Goal: Use online tool/utility: Use online tool/utility

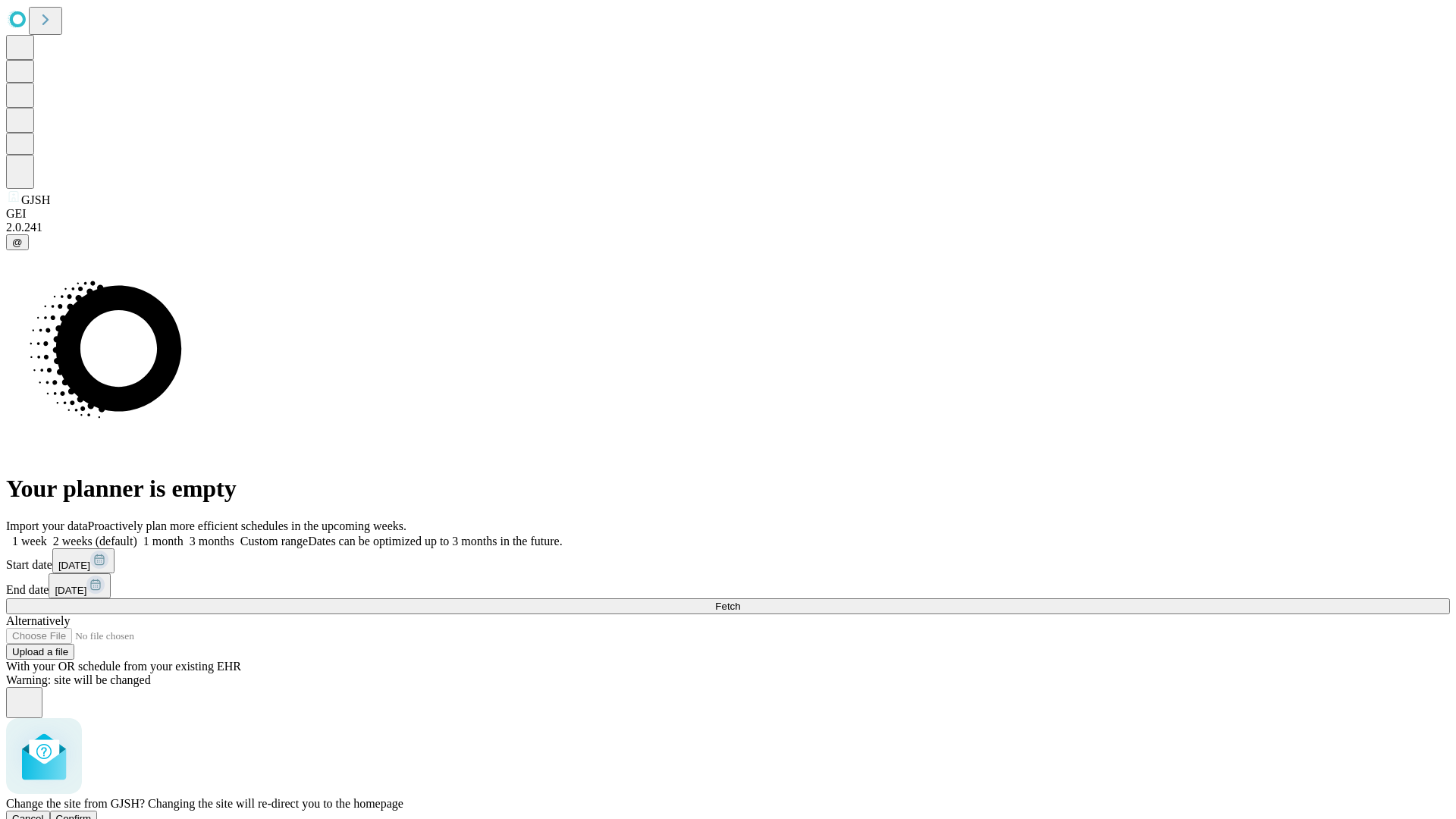
click at [92, 813] on span "Confirm" at bounding box center [73, 819] width 35 height 12
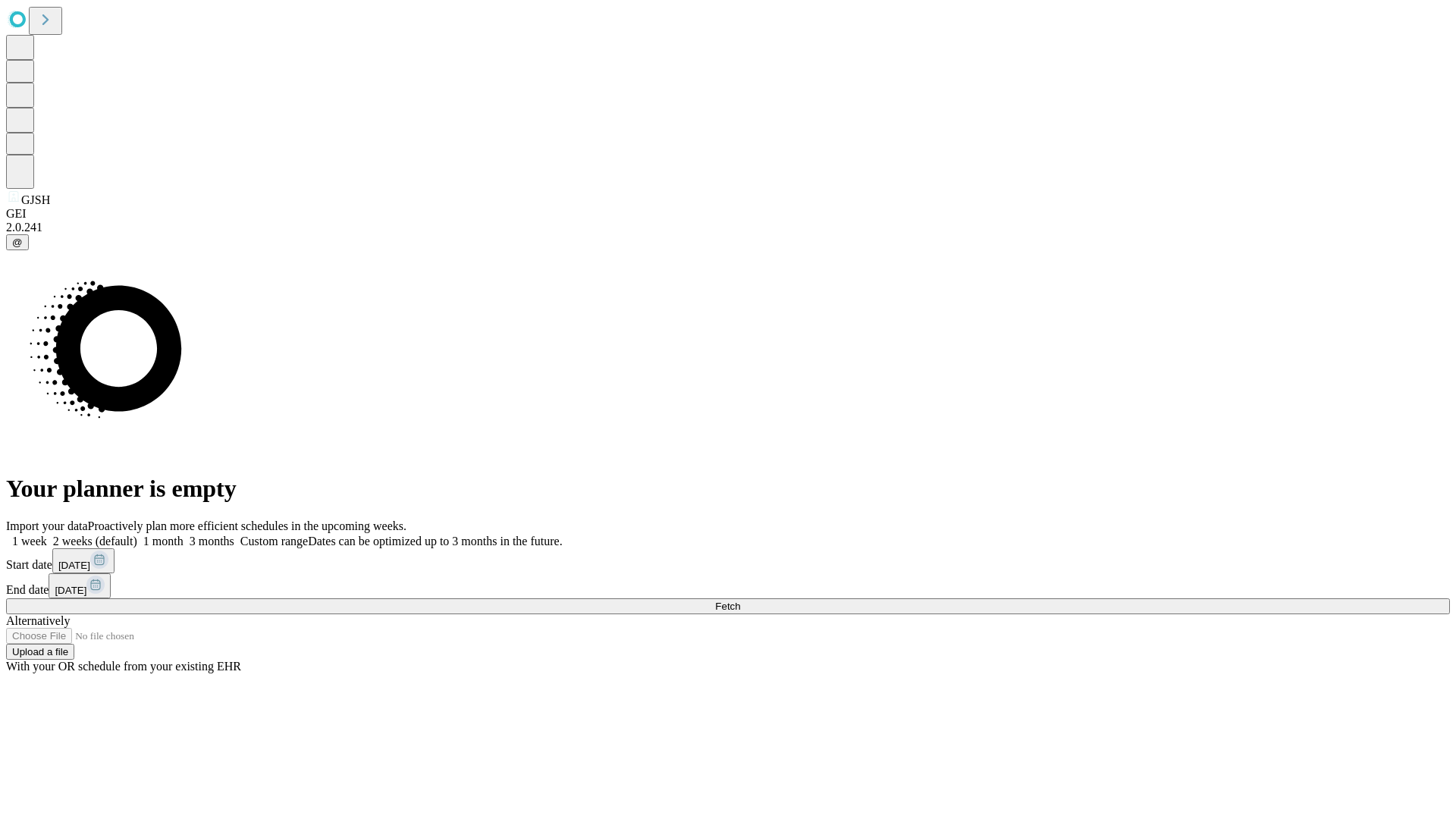
click at [47, 534] on label "1 week" at bounding box center [26, 540] width 41 height 13
click at [741, 601] on span "Fetch" at bounding box center [728, 607] width 25 height 12
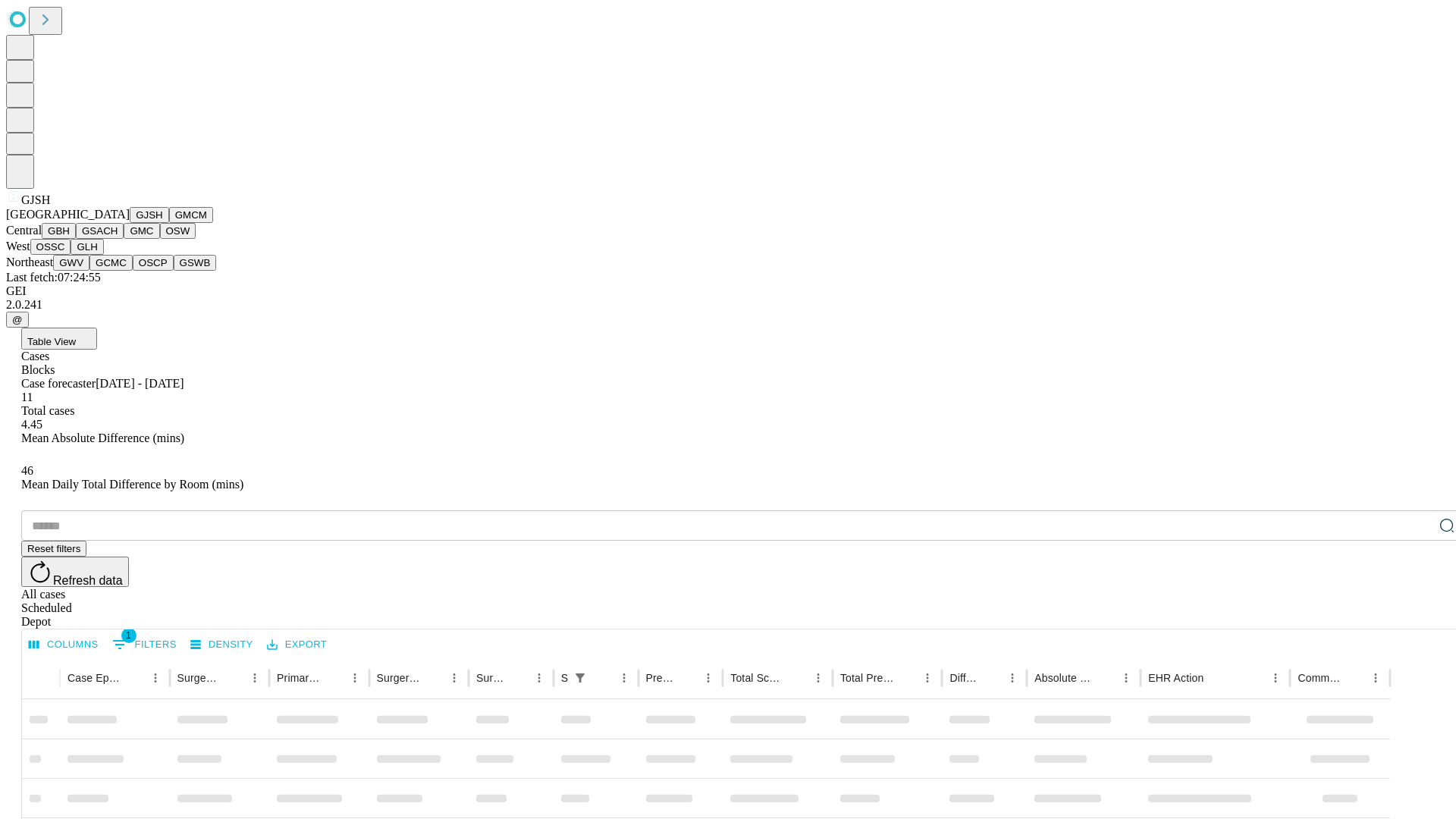
click at [169, 223] on button "GMCM" at bounding box center [191, 215] width 44 height 16
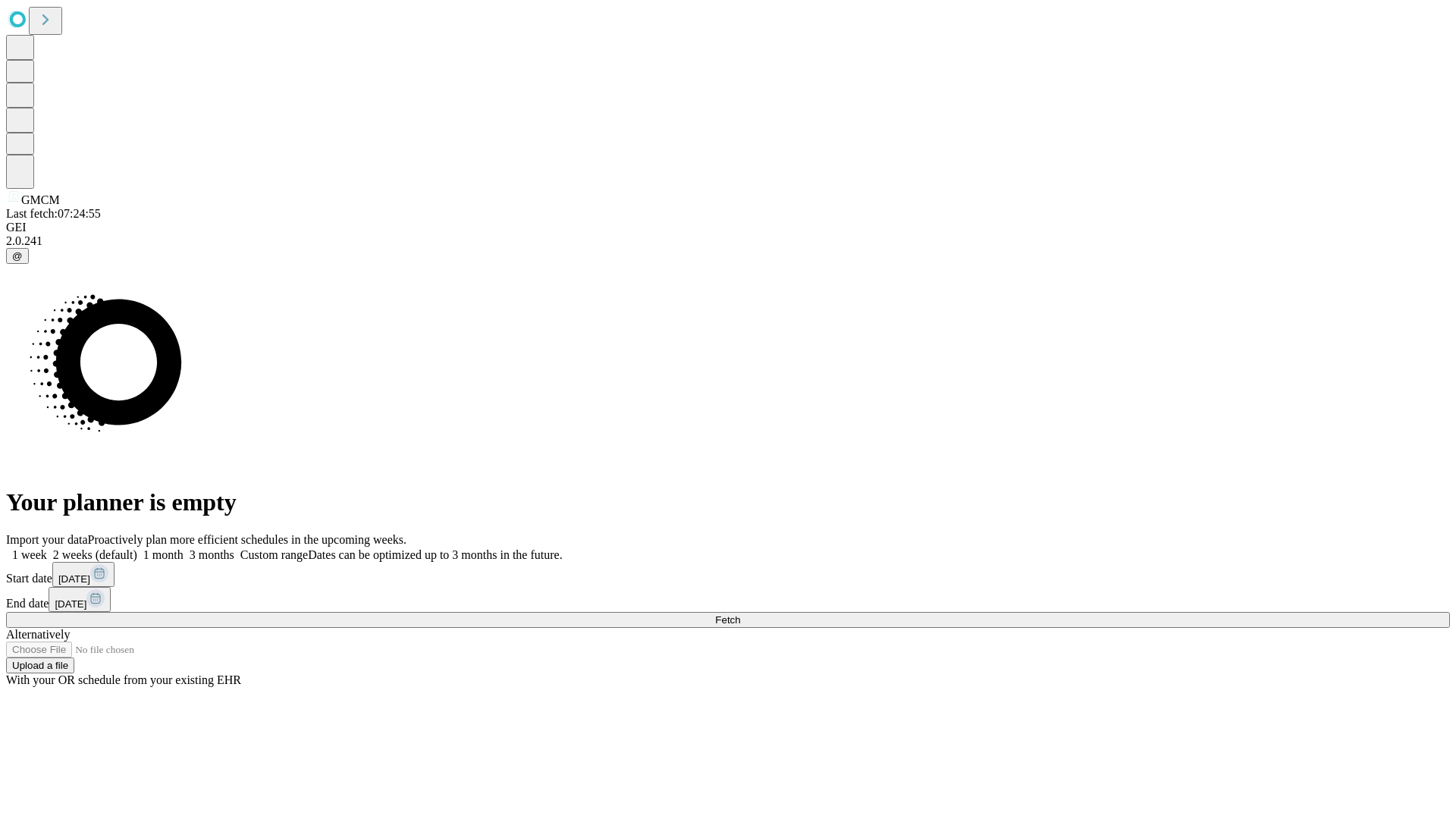
click at [47, 548] on label "1 week" at bounding box center [26, 554] width 41 height 13
click at [741, 614] on span "Fetch" at bounding box center [728, 620] width 25 height 12
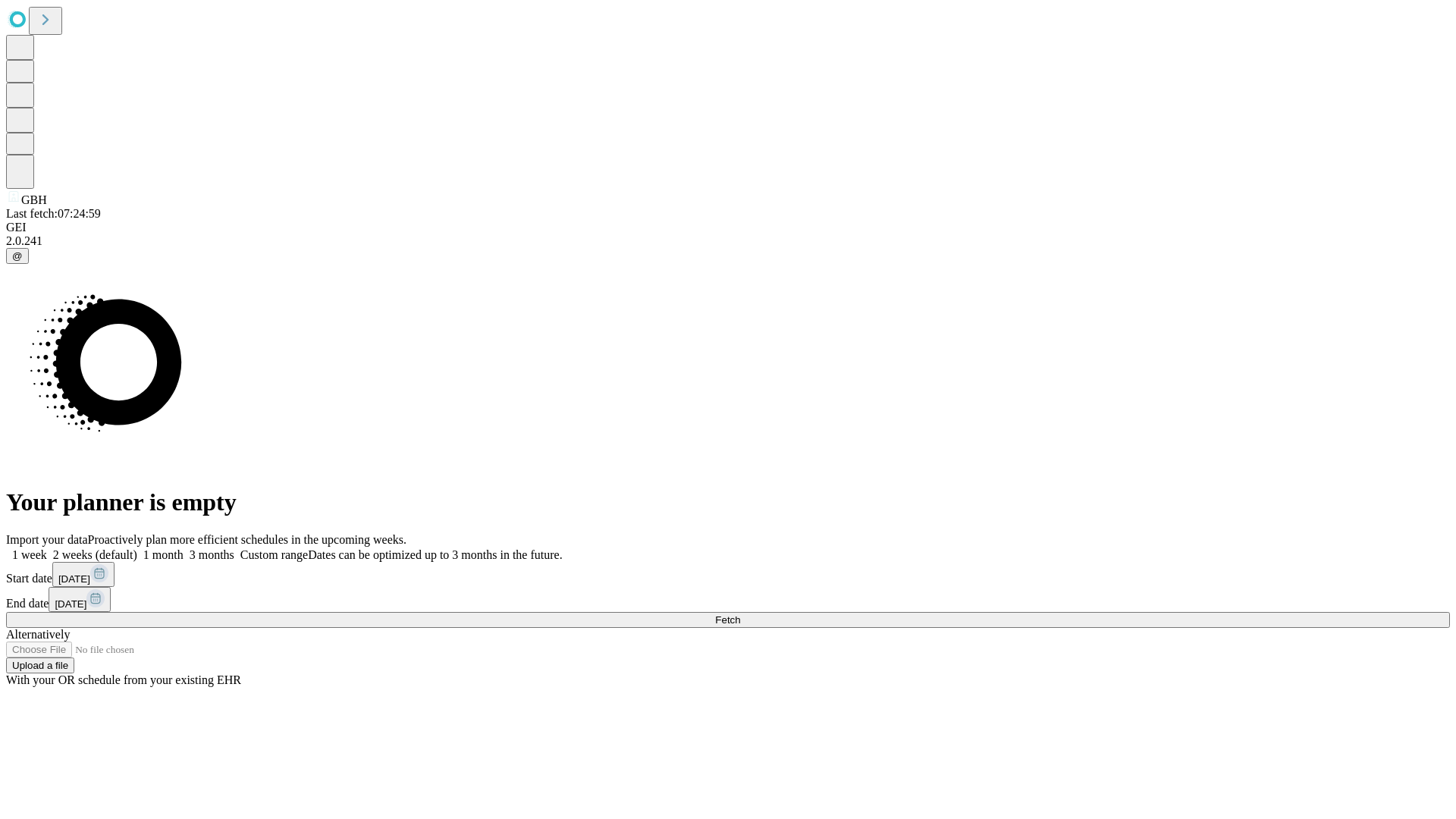
click at [47, 548] on label "1 week" at bounding box center [26, 554] width 41 height 13
click at [741, 614] on span "Fetch" at bounding box center [728, 620] width 25 height 12
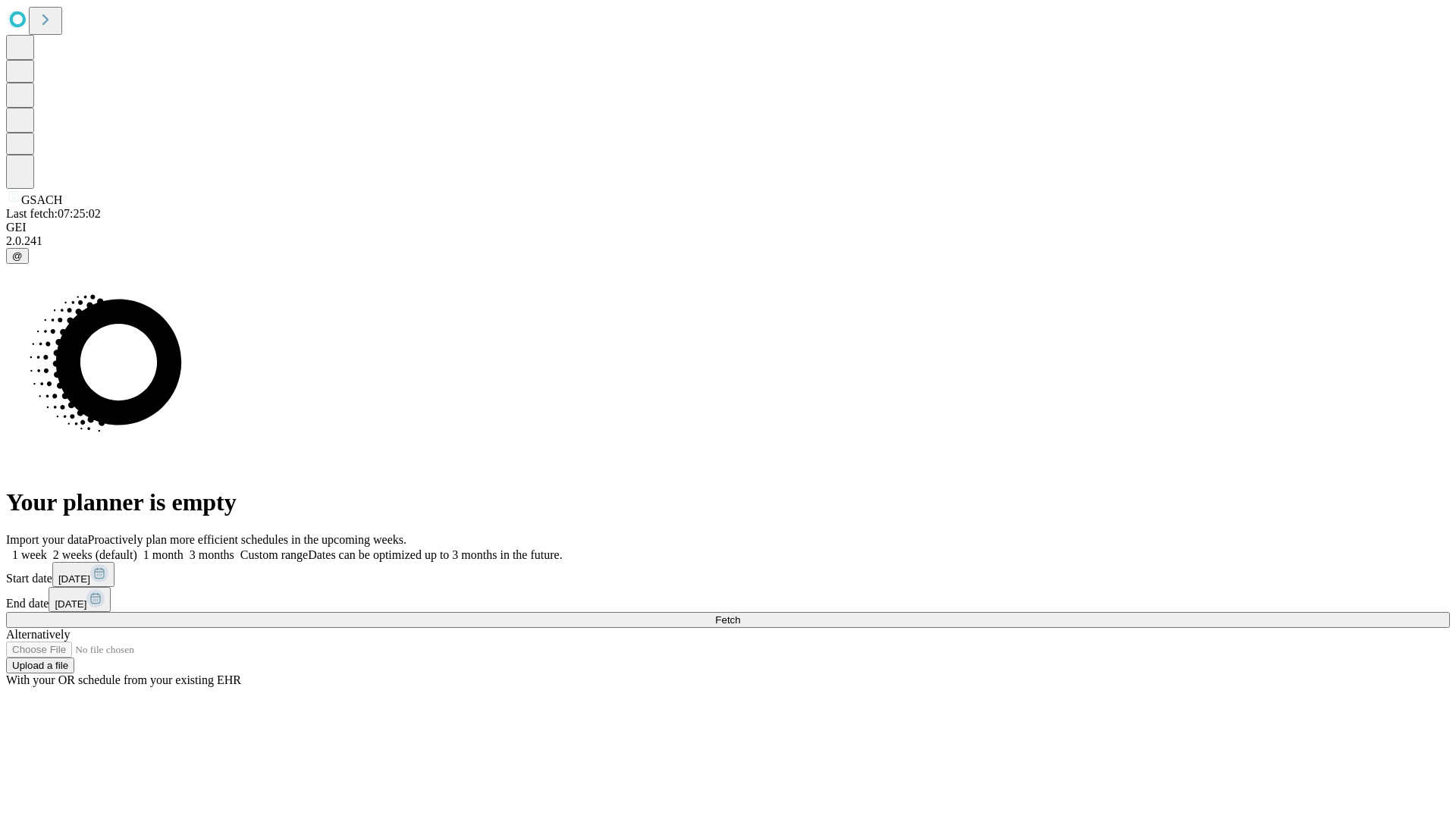
click at [47, 548] on label "1 week" at bounding box center [26, 554] width 41 height 13
click at [741, 614] on span "Fetch" at bounding box center [728, 620] width 25 height 12
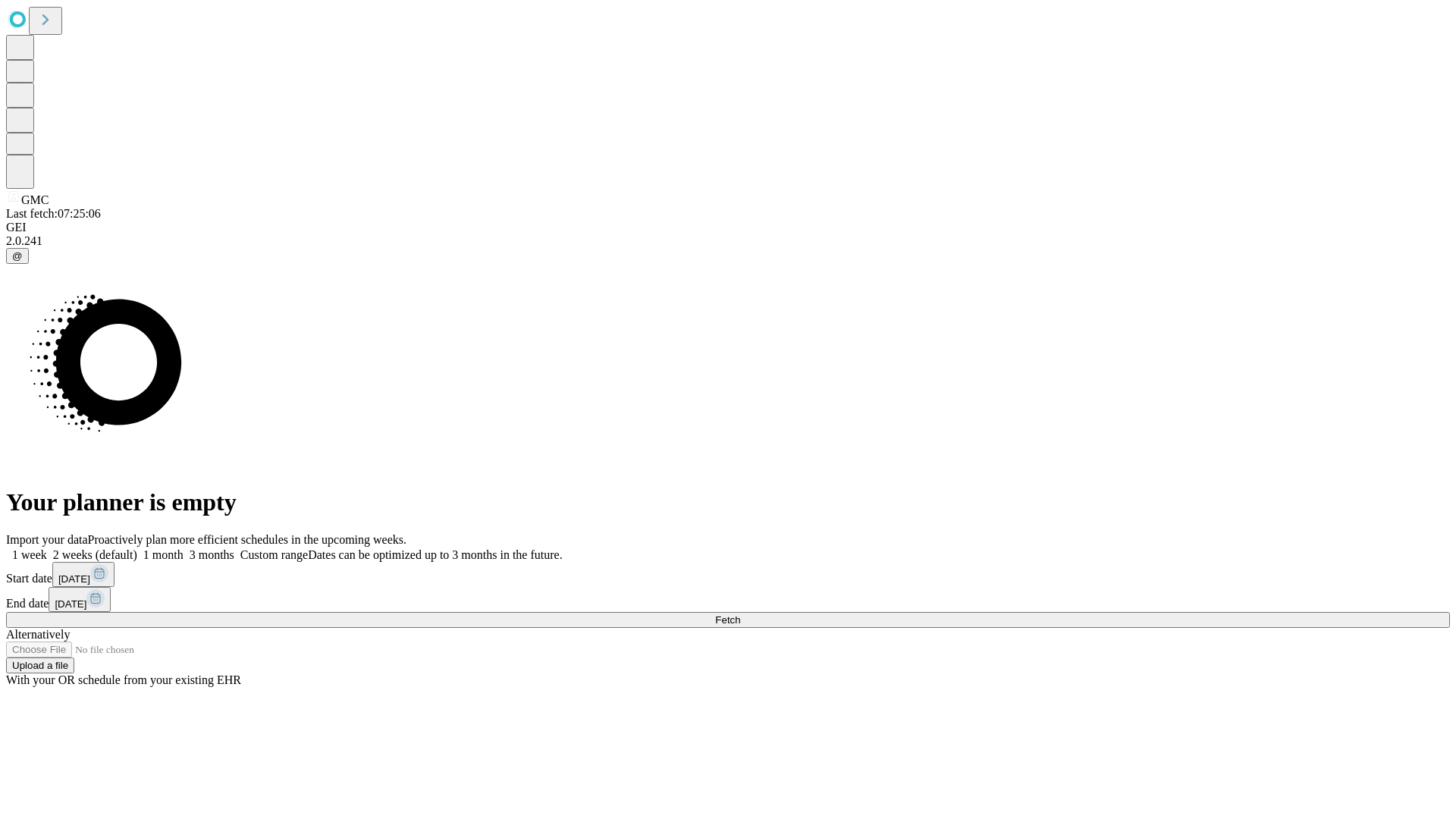
click at [47, 548] on label "1 week" at bounding box center [26, 554] width 41 height 13
click at [741, 614] on span "Fetch" at bounding box center [728, 620] width 25 height 12
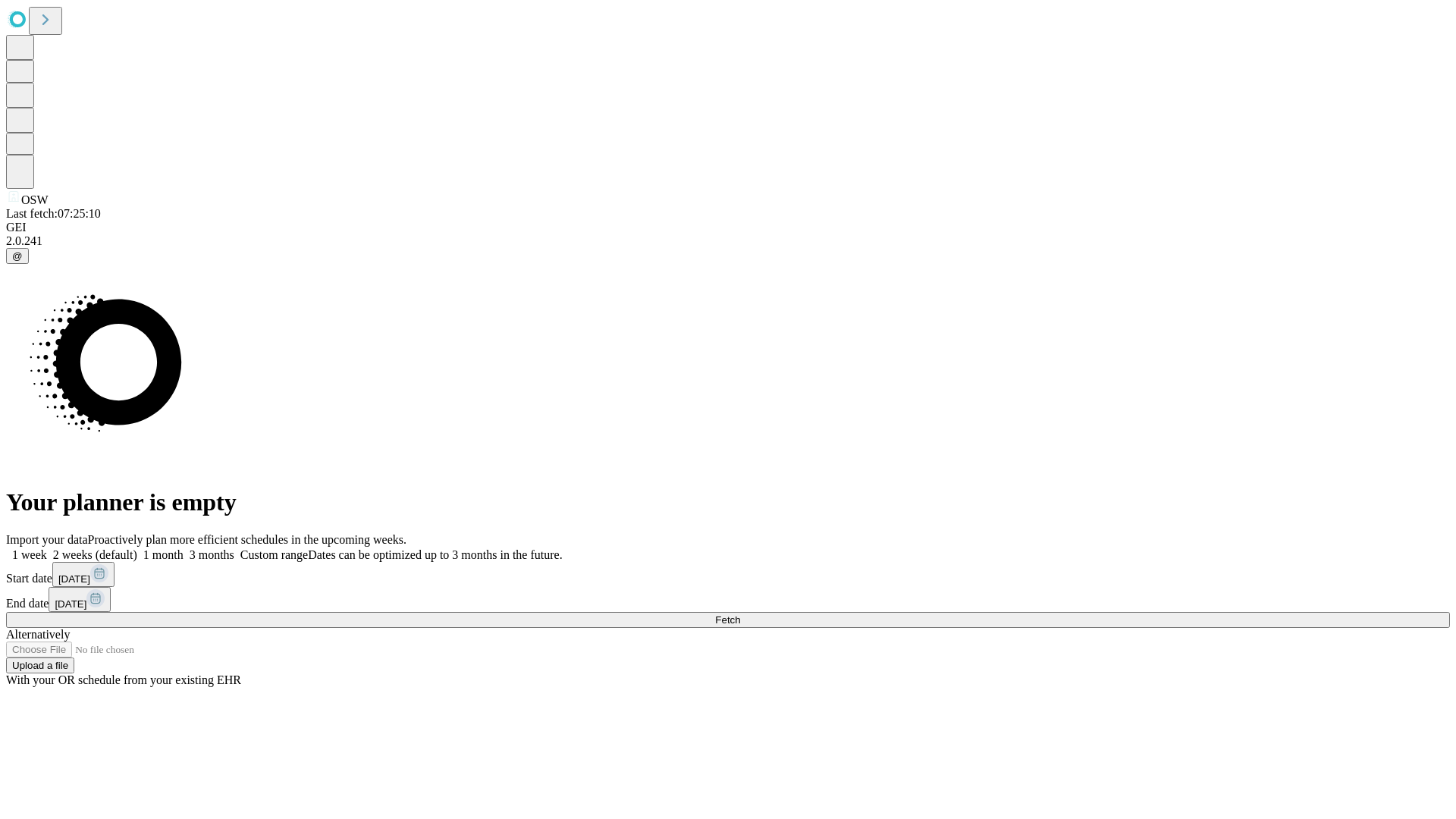
click at [47, 548] on label "1 week" at bounding box center [26, 554] width 41 height 13
click at [741, 614] on span "Fetch" at bounding box center [728, 620] width 25 height 12
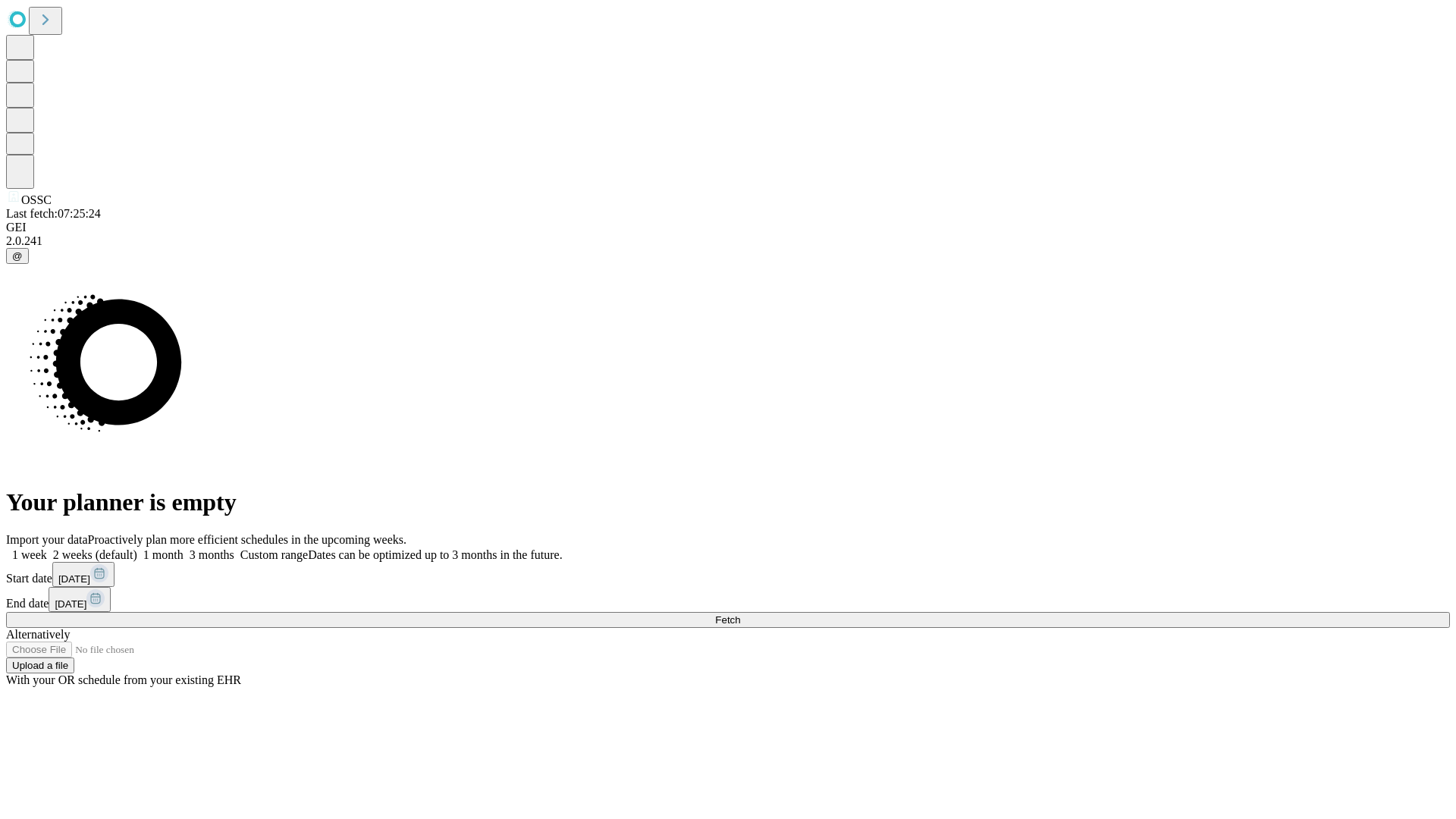
click at [47, 548] on label "1 week" at bounding box center [26, 554] width 41 height 13
click at [741, 614] on span "Fetch" at bounding box center [728, 620] width 25 height 12
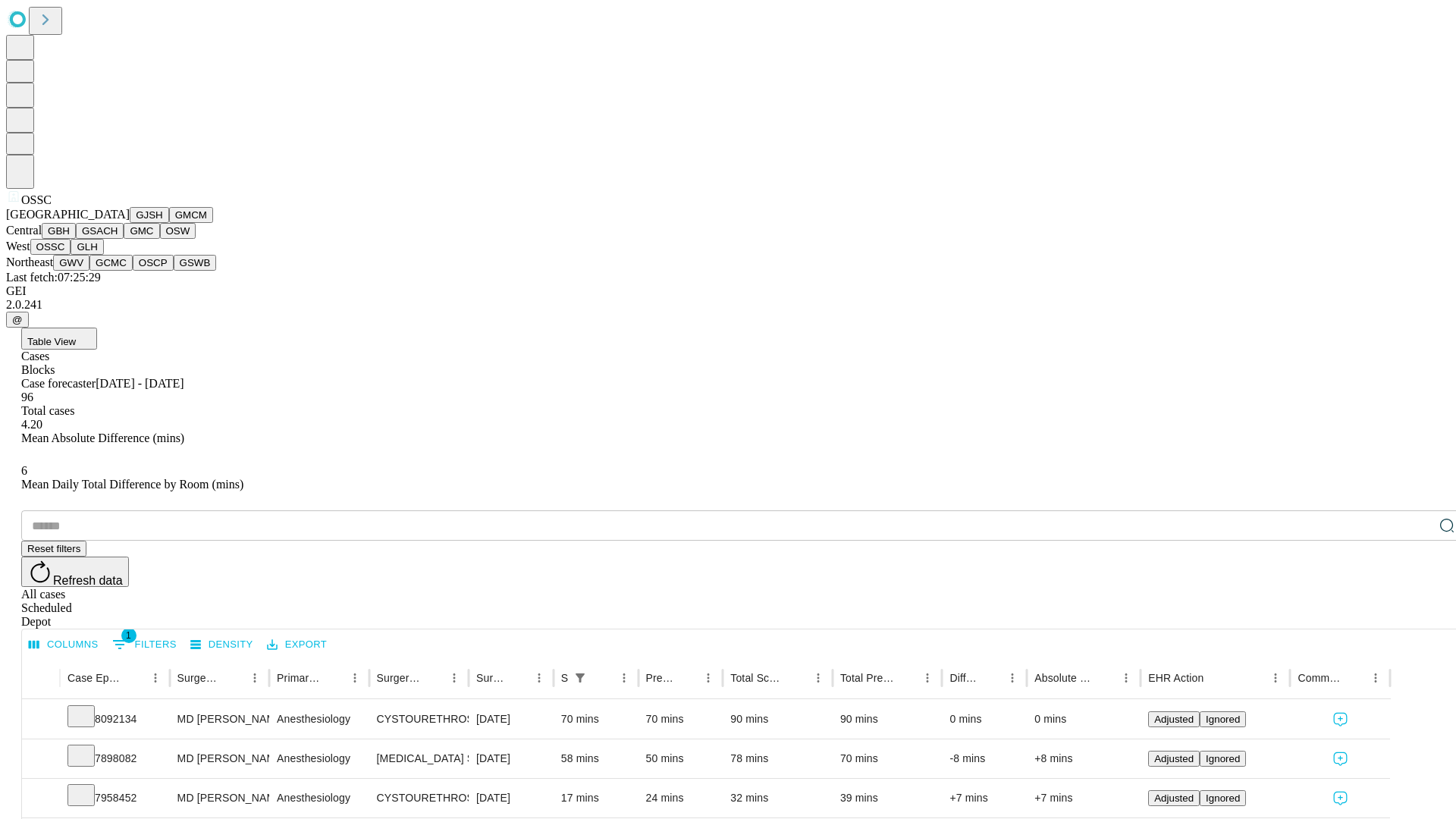
click at [103, 254] on button "GLH" at bounding box center [86, 247] width 32 height 16
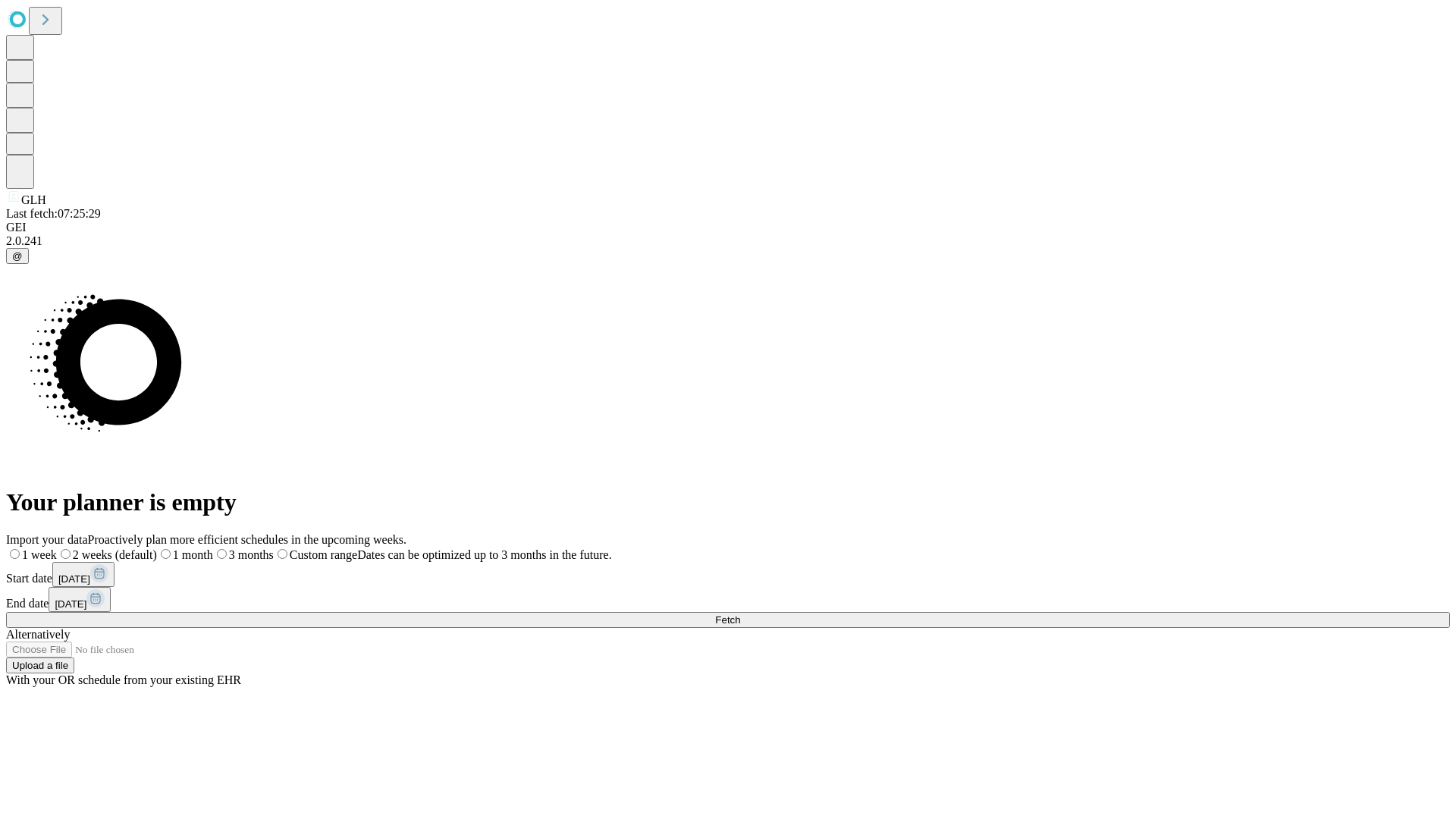
click at [57, 548] on label "1 week" at bounding box center [31, 554] width 51 height 13
click at [741, 614] on span "Fetch" at bounding box center [728, 620] width 25 height 12
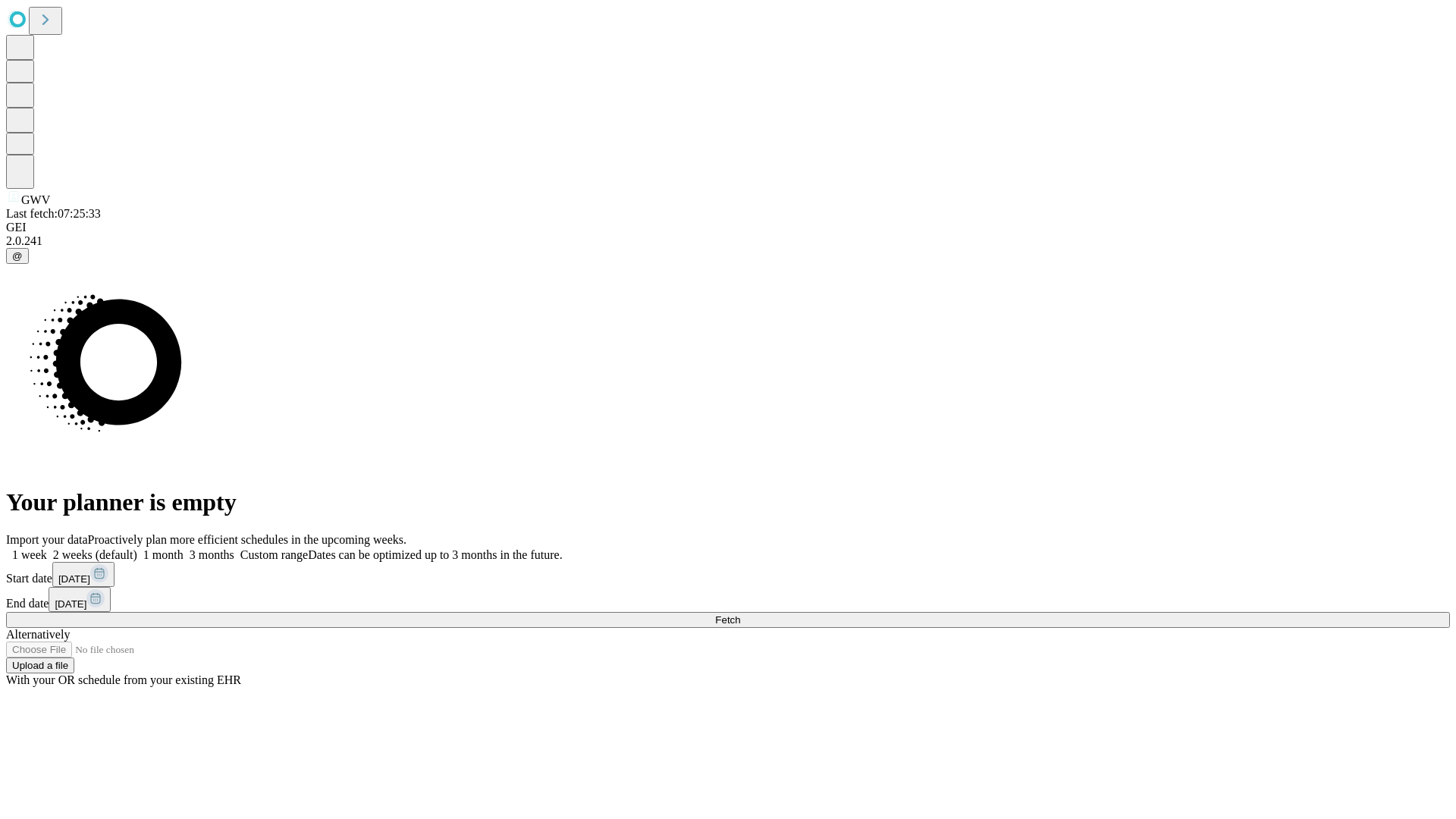
click at [741, 614] on span "Fetch" at bounding box center [728, 620] width 25 height 12
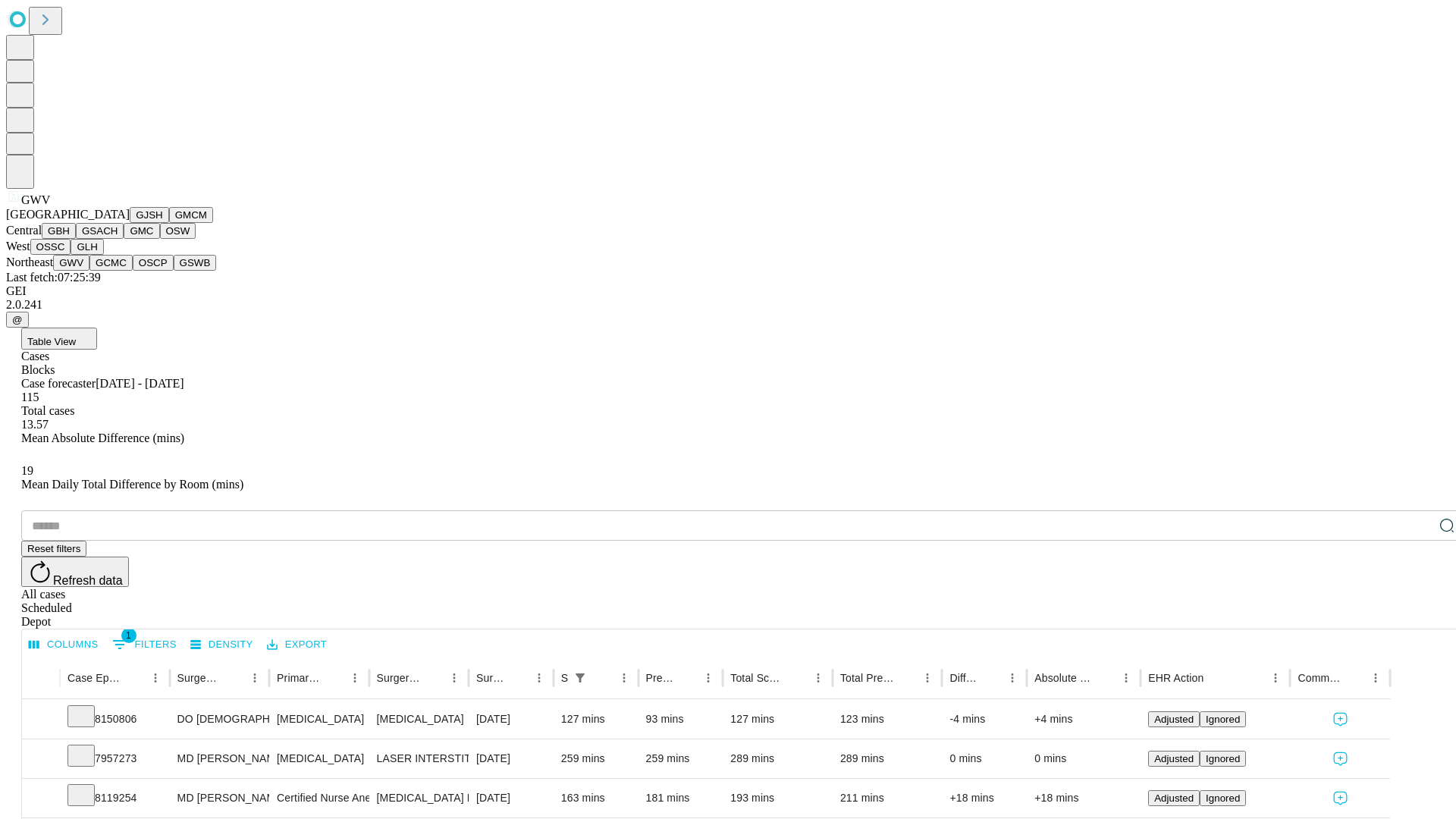
click at [117, 271] on button "GCMC" at bounding box center [111, 262] width 43 height 16
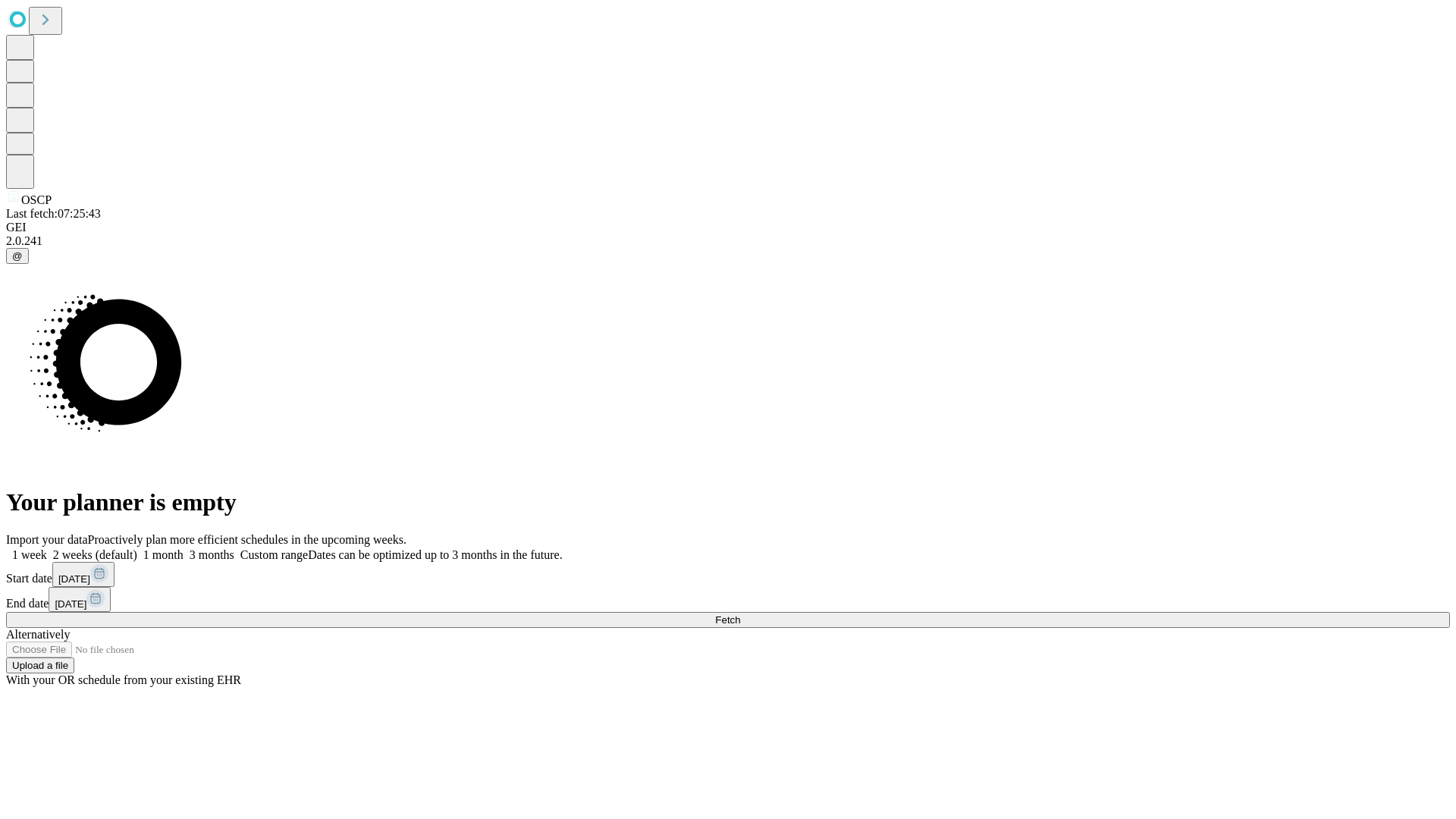
click at [47, 548] on label "1 week" at bounding box center [26, 554] width 41 height 13
click at [741, 614] on span "Fetch" at bounding box center [728, 620] width 25 height 12
